Goal: Task Accomplishment & Management: Use online tool/utility

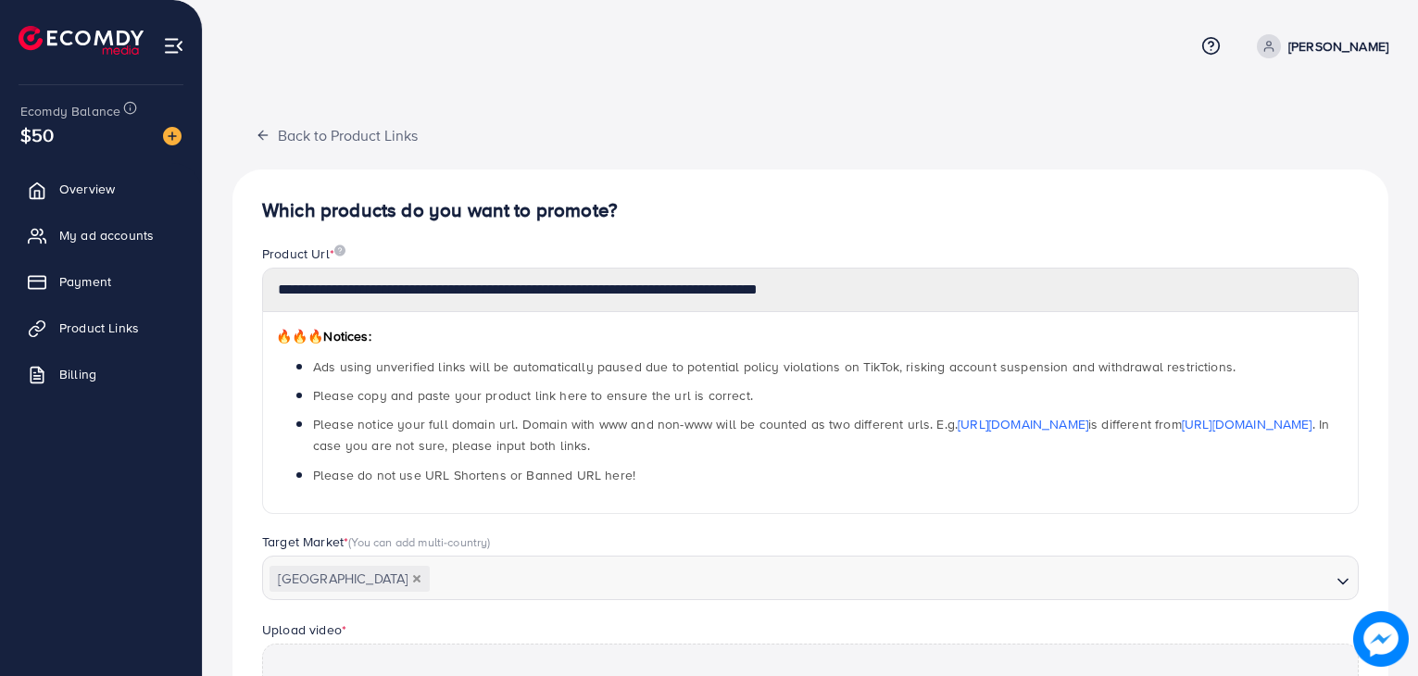
scroll to position [541, 0]
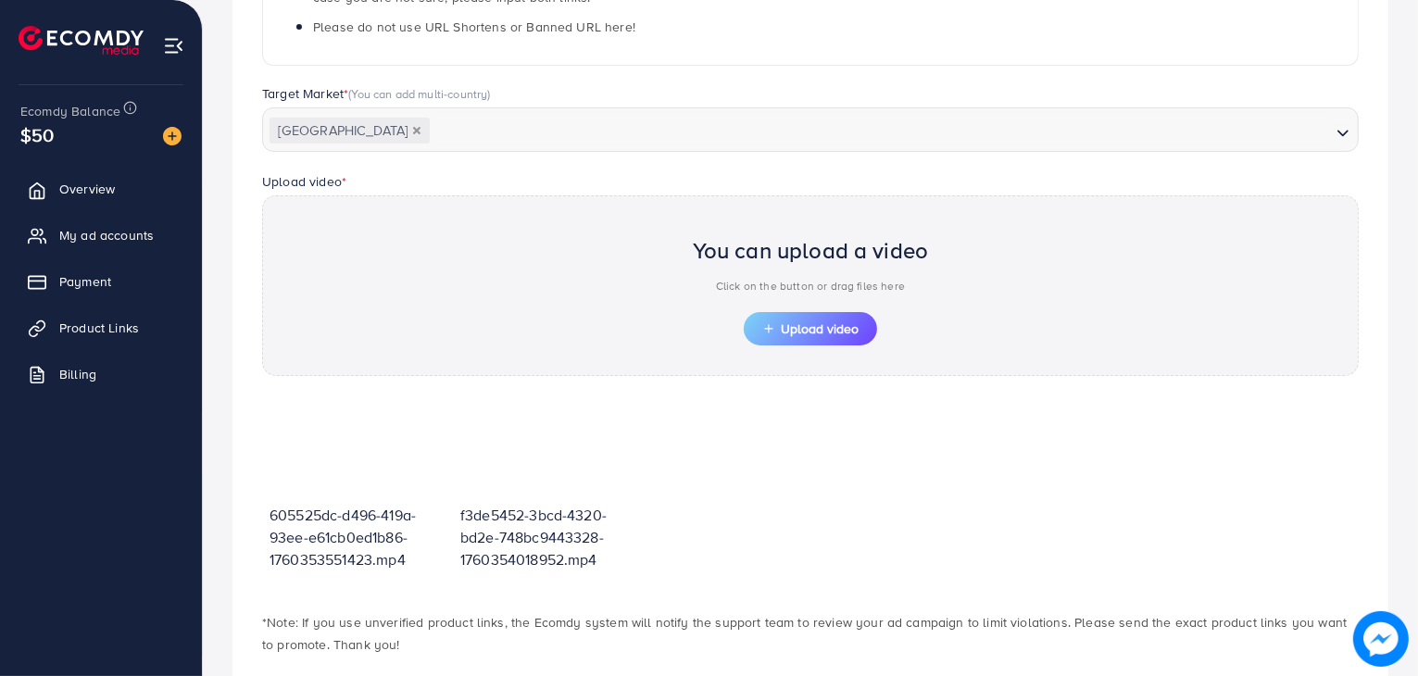
scroll to position [541, 0]
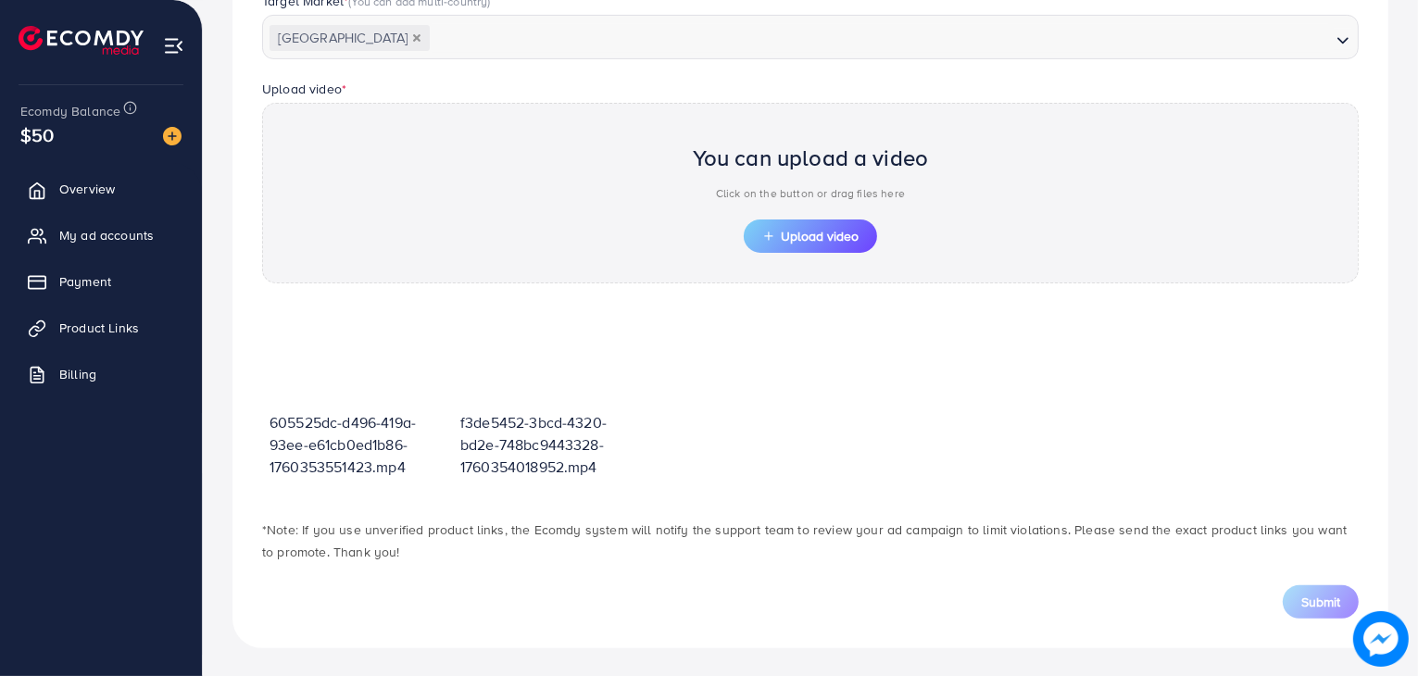
click at [1329, 579] on div "Submit" at bounding box center [810, 591] width 1126 height 56
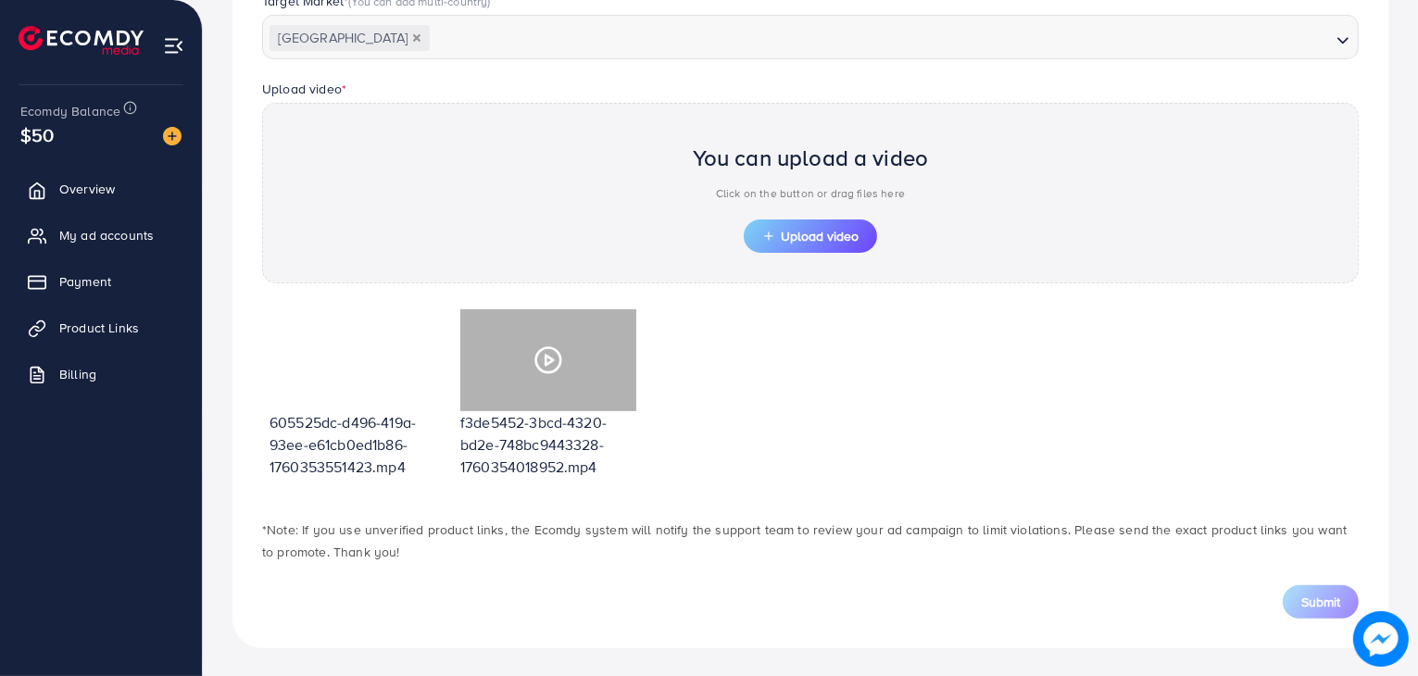
click at [519, 369] on div at bounding box center [548, 360] width 176 height 102
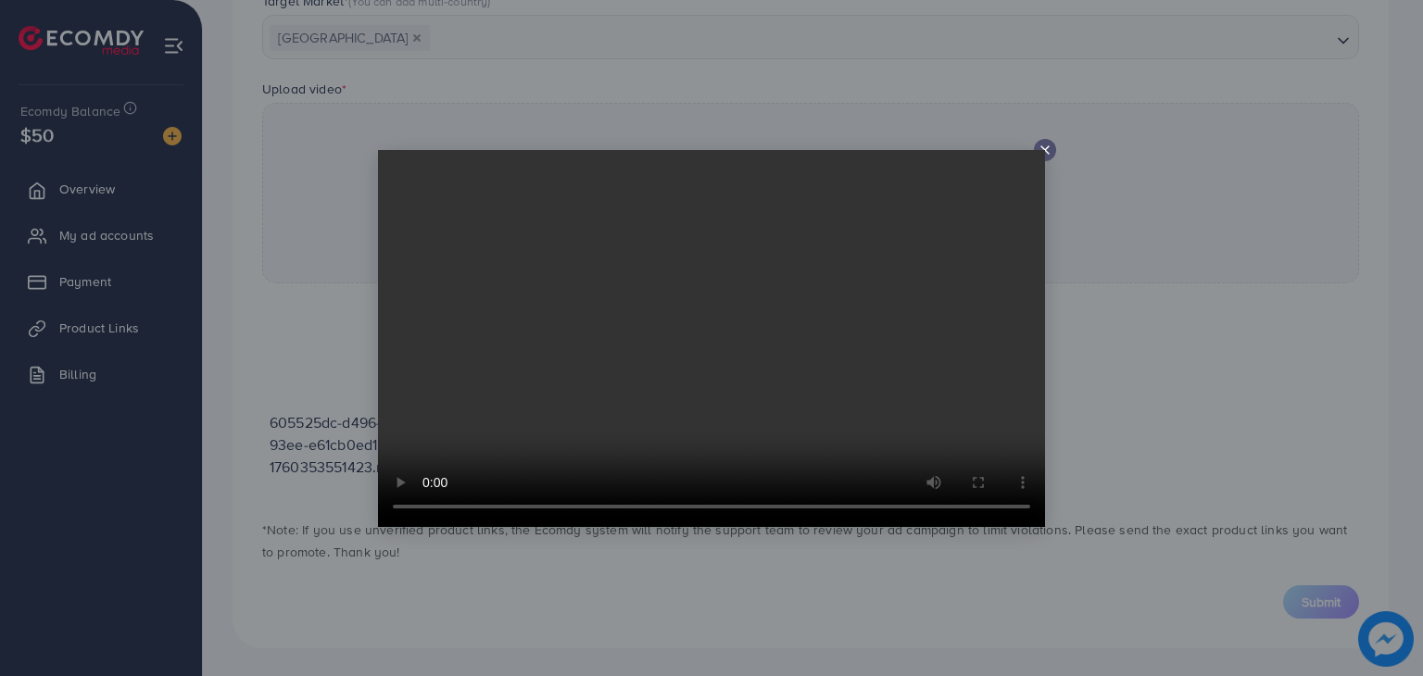
click at [1052, 144] on div at bounding box center [1045, 150] width 22 height 22
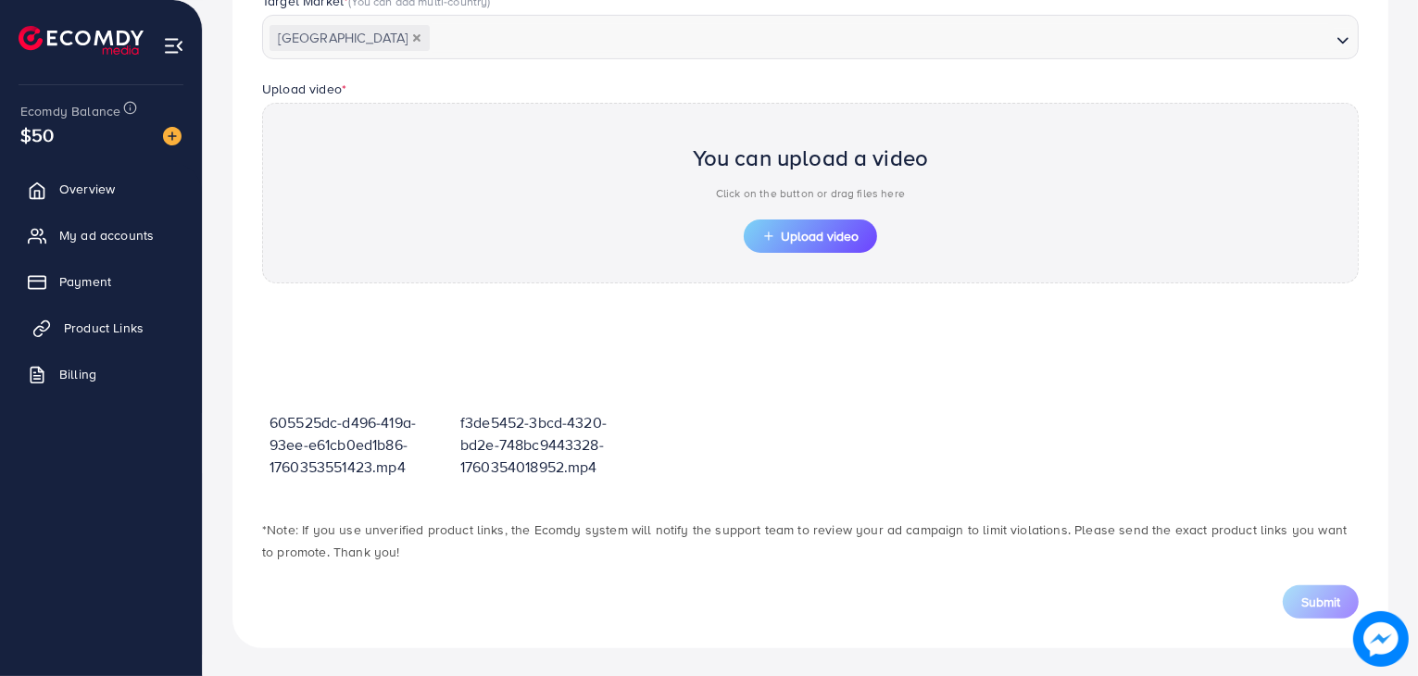
click at [77, 336] on span "Product Links" at bounding box center [104, 328] width 80 height 19
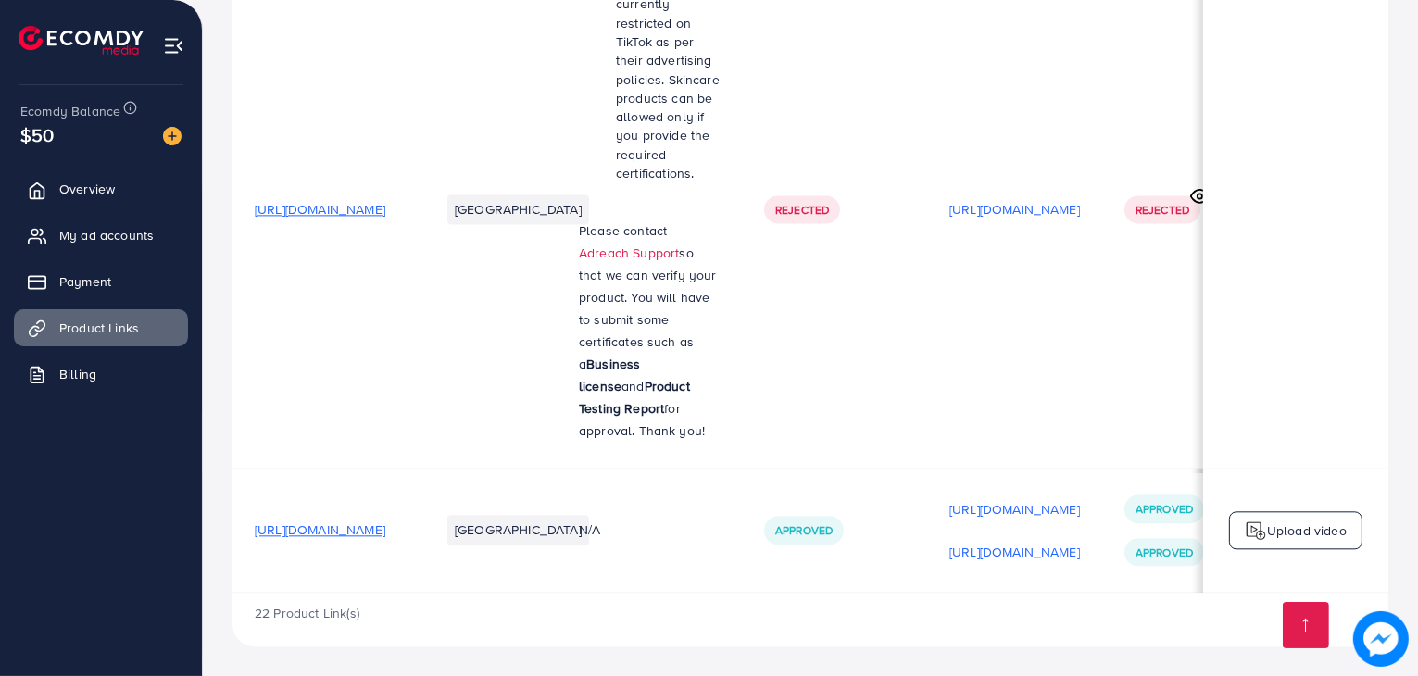
scroll to position [0, 315]
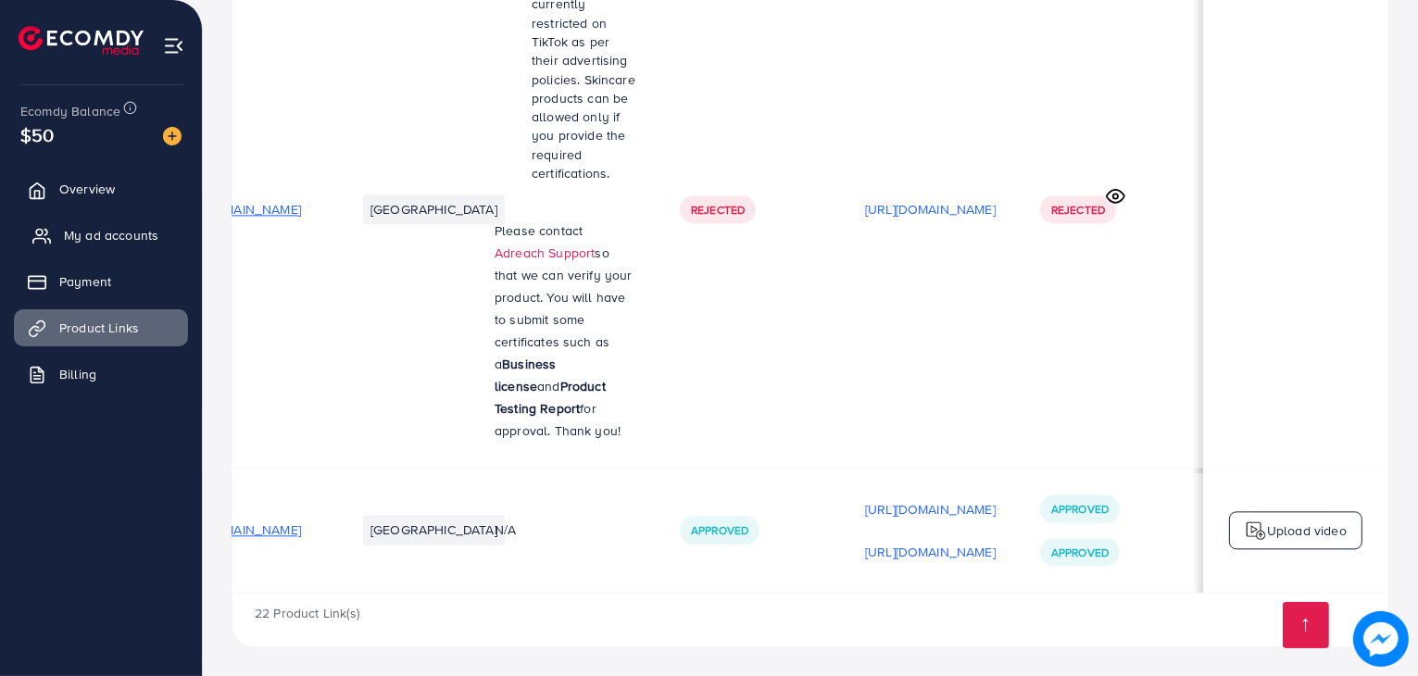
click at [133, 245] on link "My ad accounts" at bounding box center [101, 235] width 174 height 37
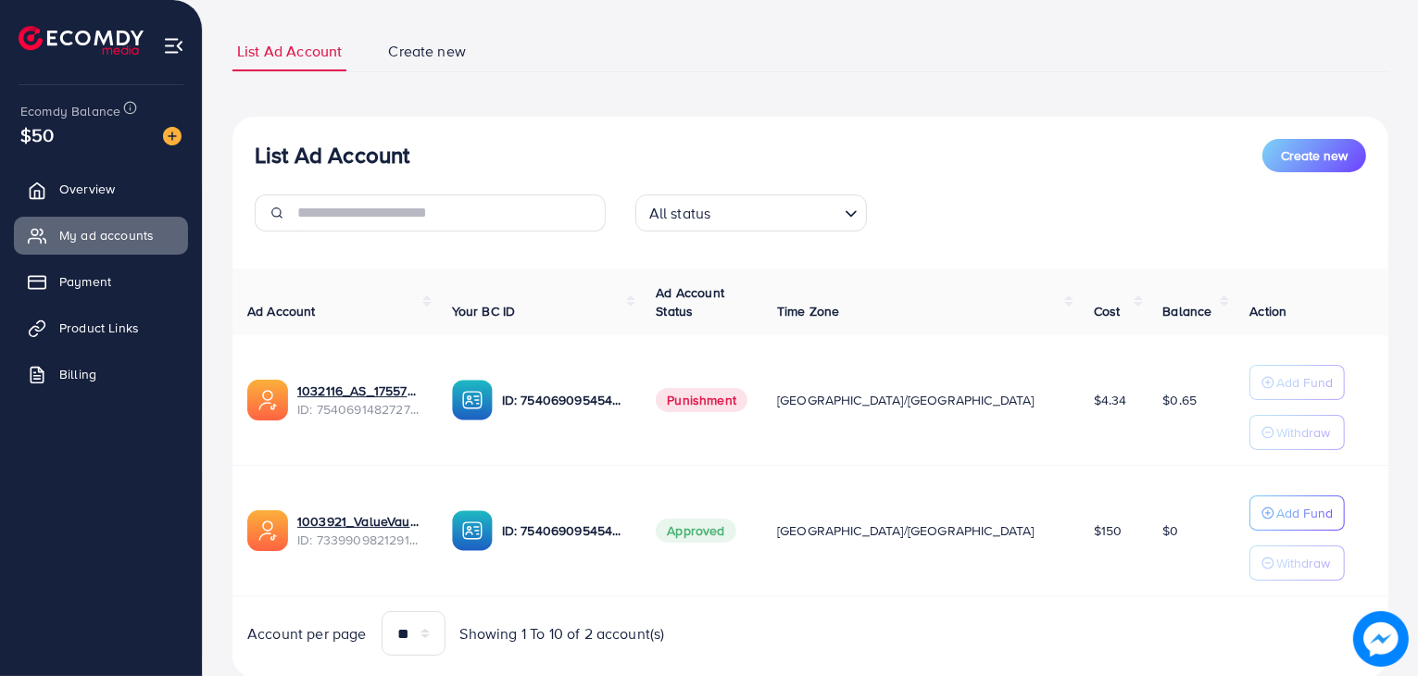
scroll to position [107, 0]
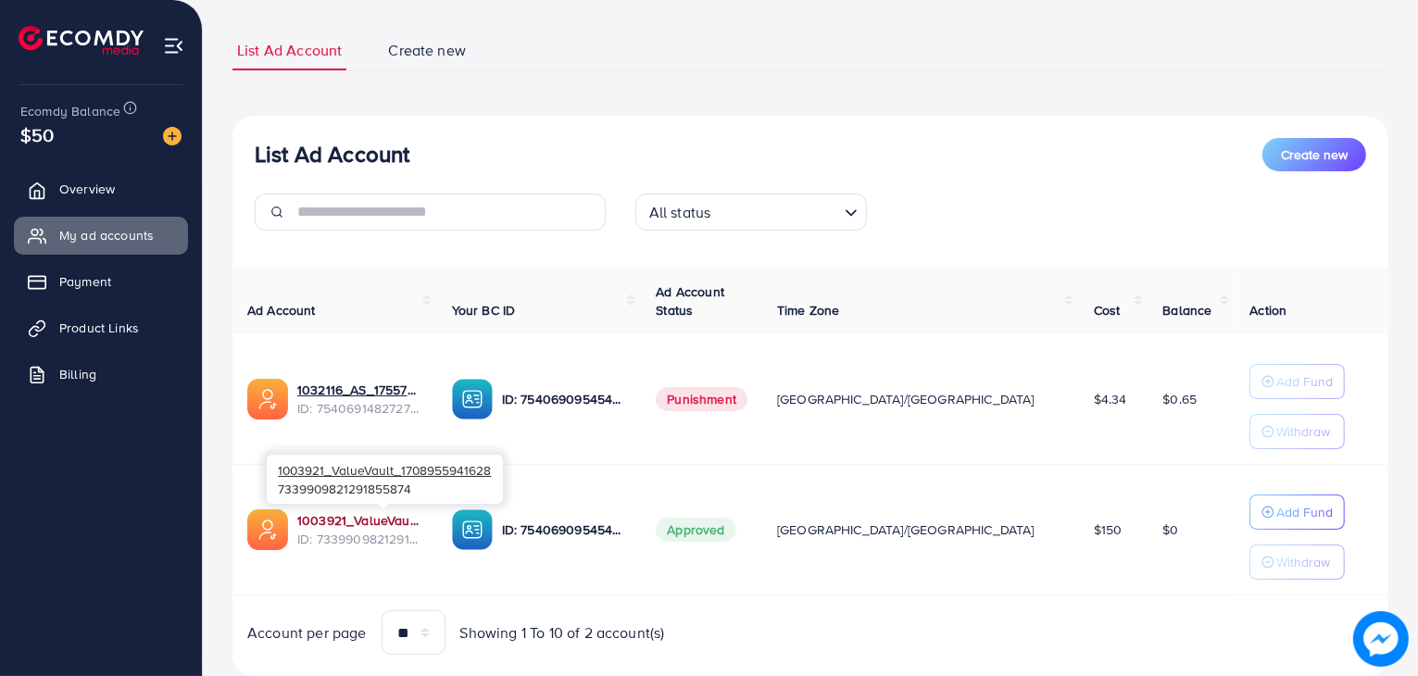
click at [422, 521] on link "1003921_ValueVault_1708955941628" at bounding box center [359, 520] width 125 height 19
